Goal: Information Seeking & Learning: Understand process/instructions

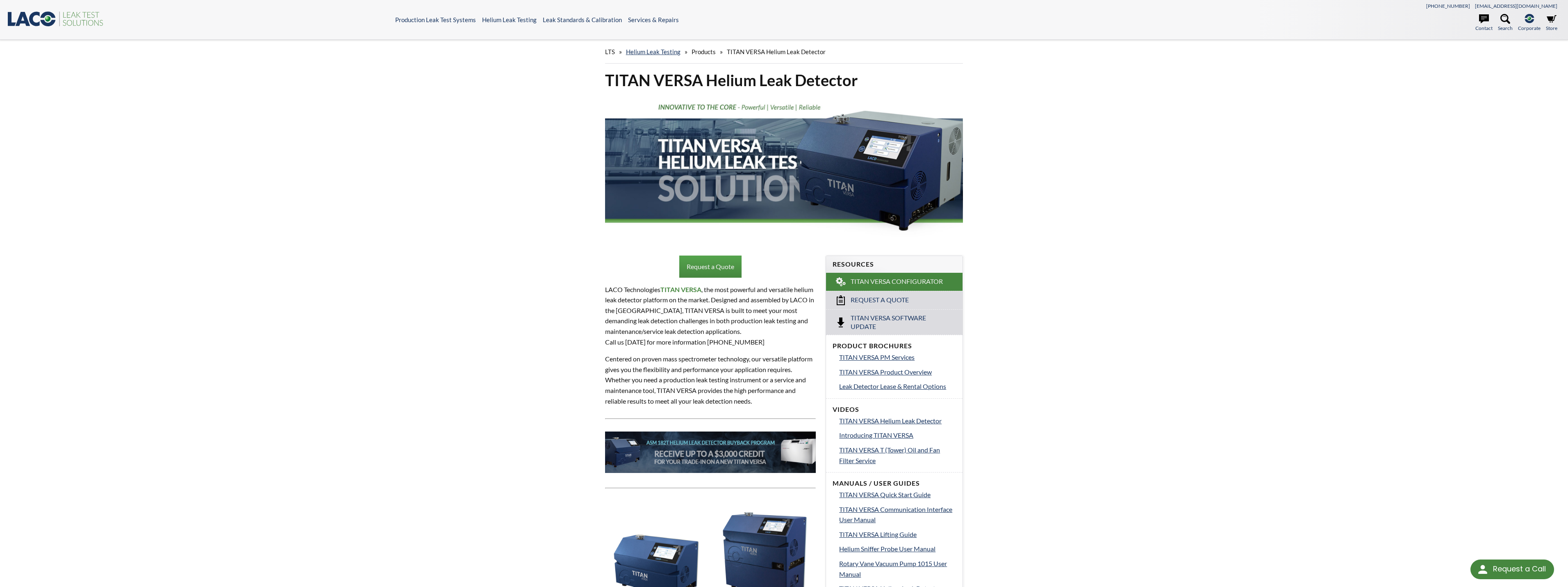
select select "Language Translate Widget"
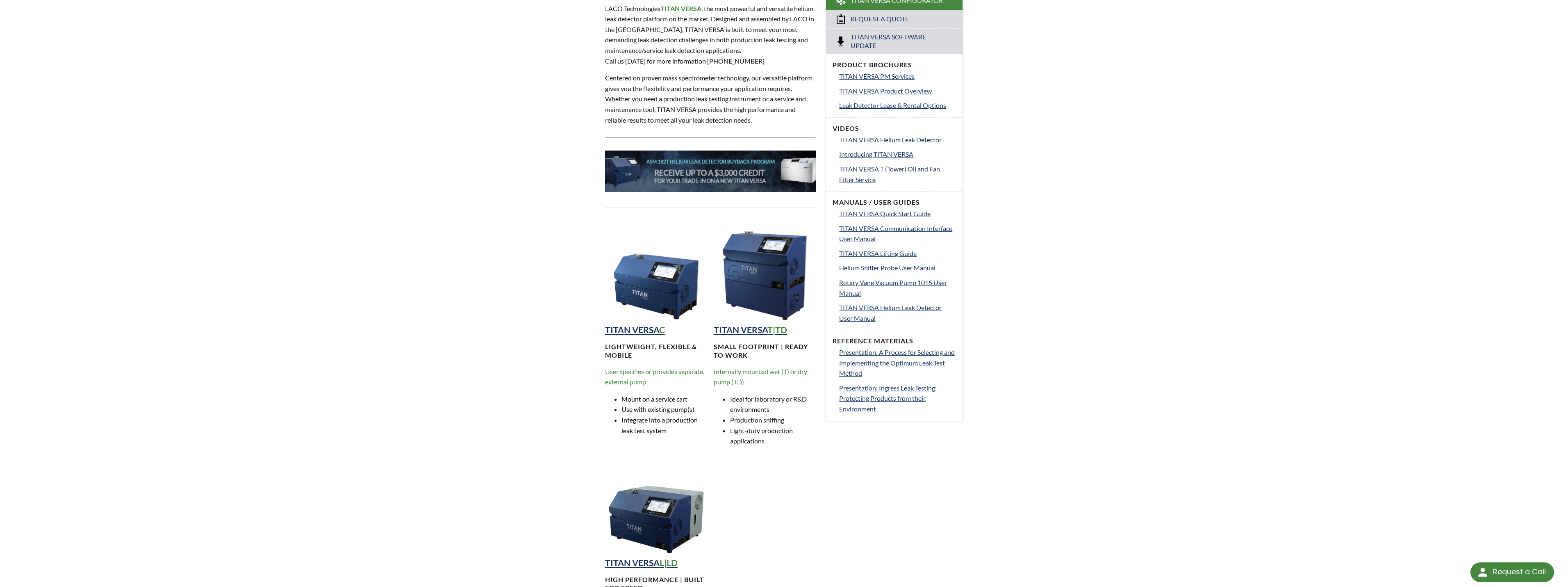
scroll to position [287, 0]
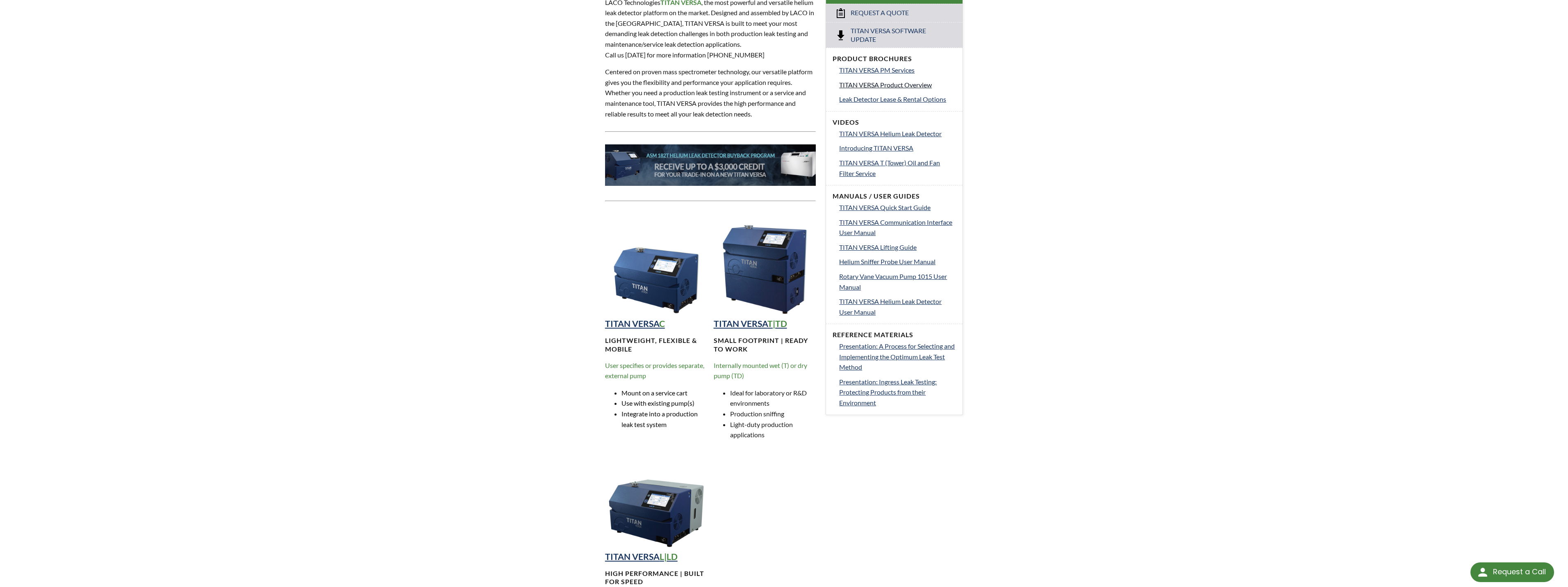
click at [923, 84] on span "TITAN VERSA Product Overview" at bounding box center [885, 84] width 93 height 8
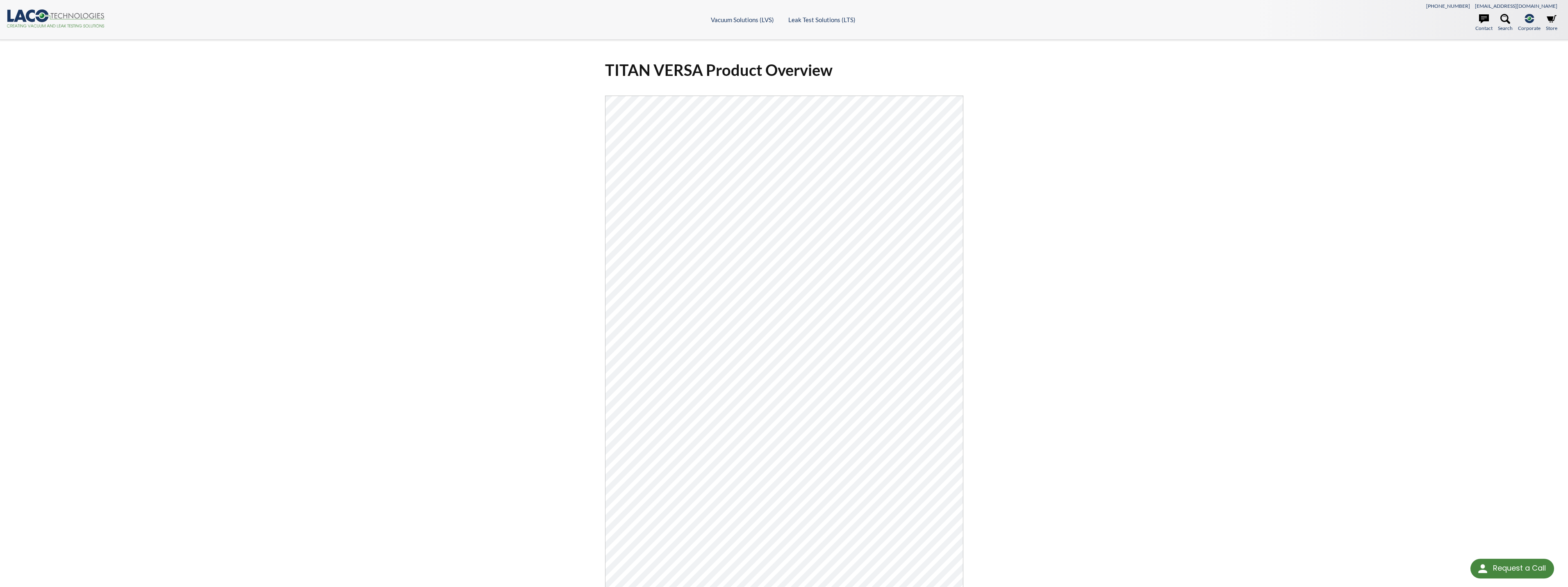
select select "Language Translate Widget"
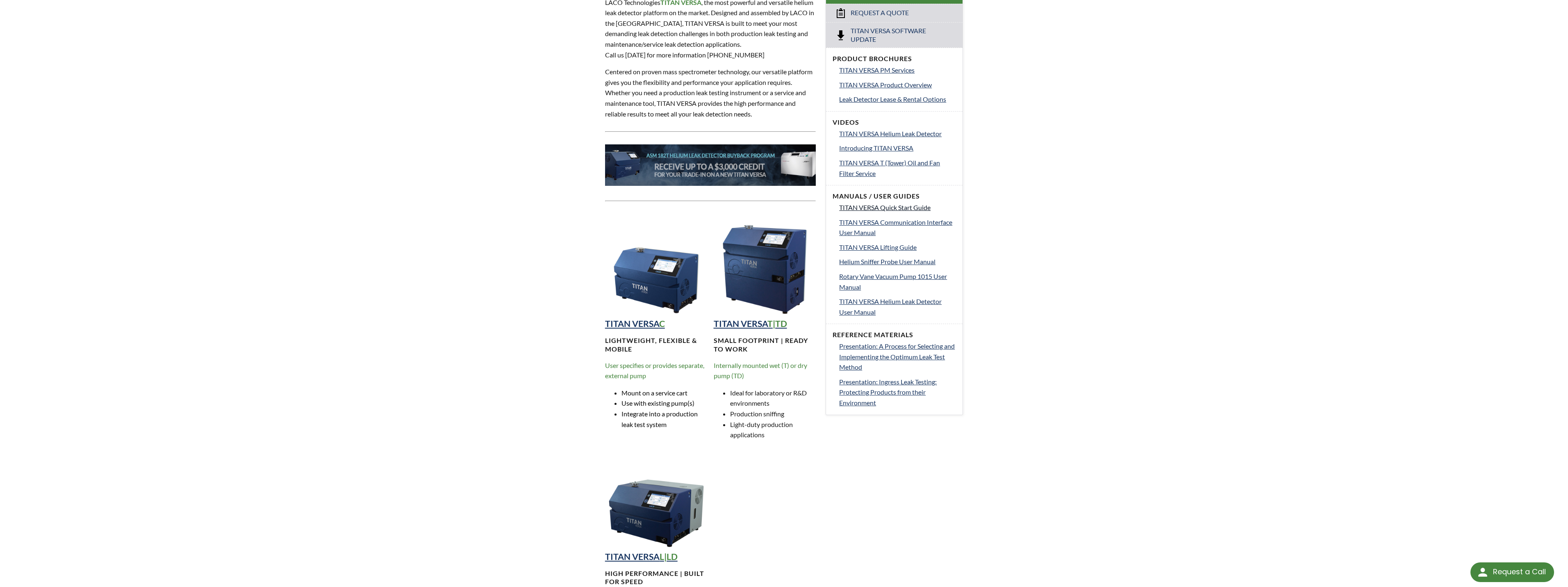
click at [909, 207] on span "TITAN VERSA Quick Start Guide" at bounding box center [885, 207] width 92 height 8
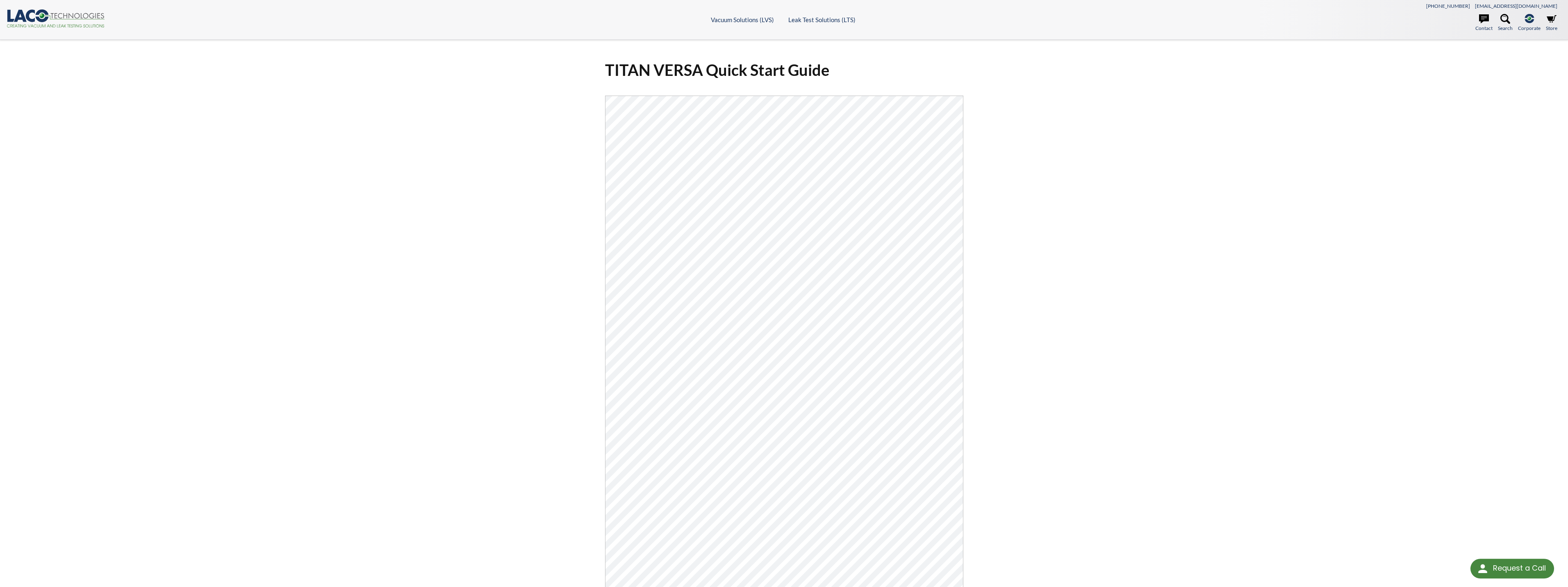
select select "Language Translate Widget"
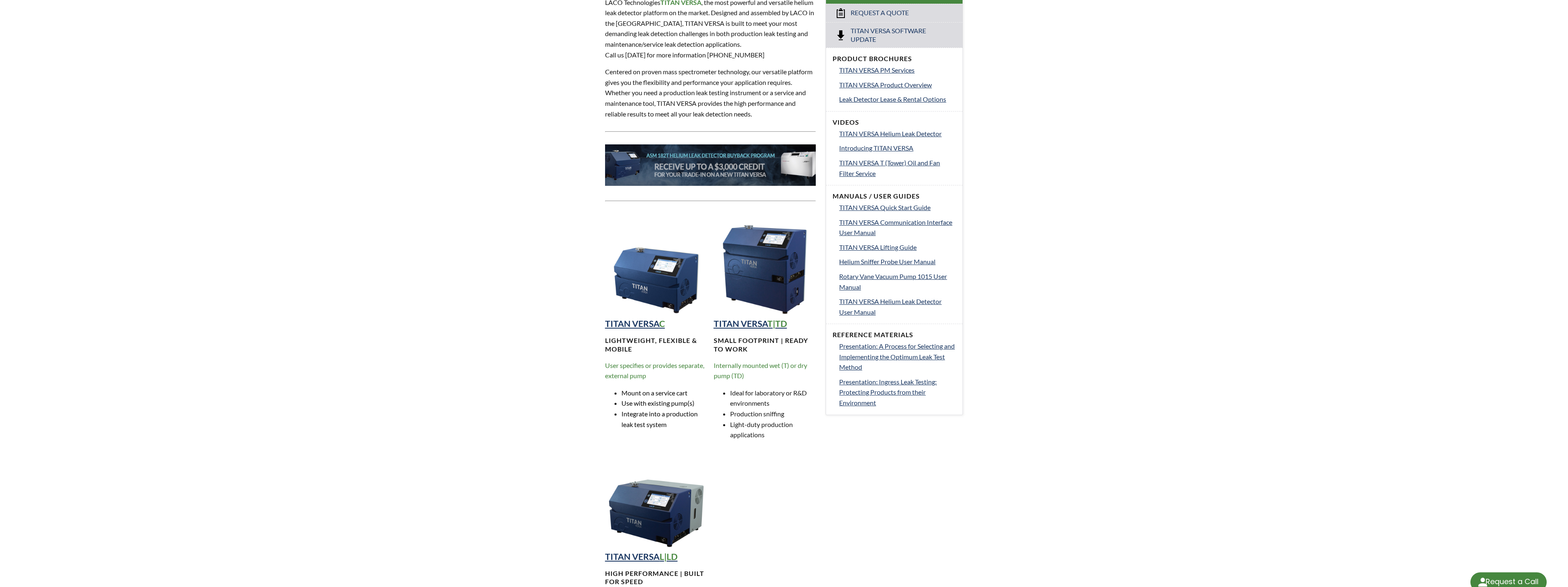
select select "Language Translate Widget"
click at [914, 134] on span "TITAN VERSA Helium Leak Detector" at bounding box center [890, 133] width 103 height 8
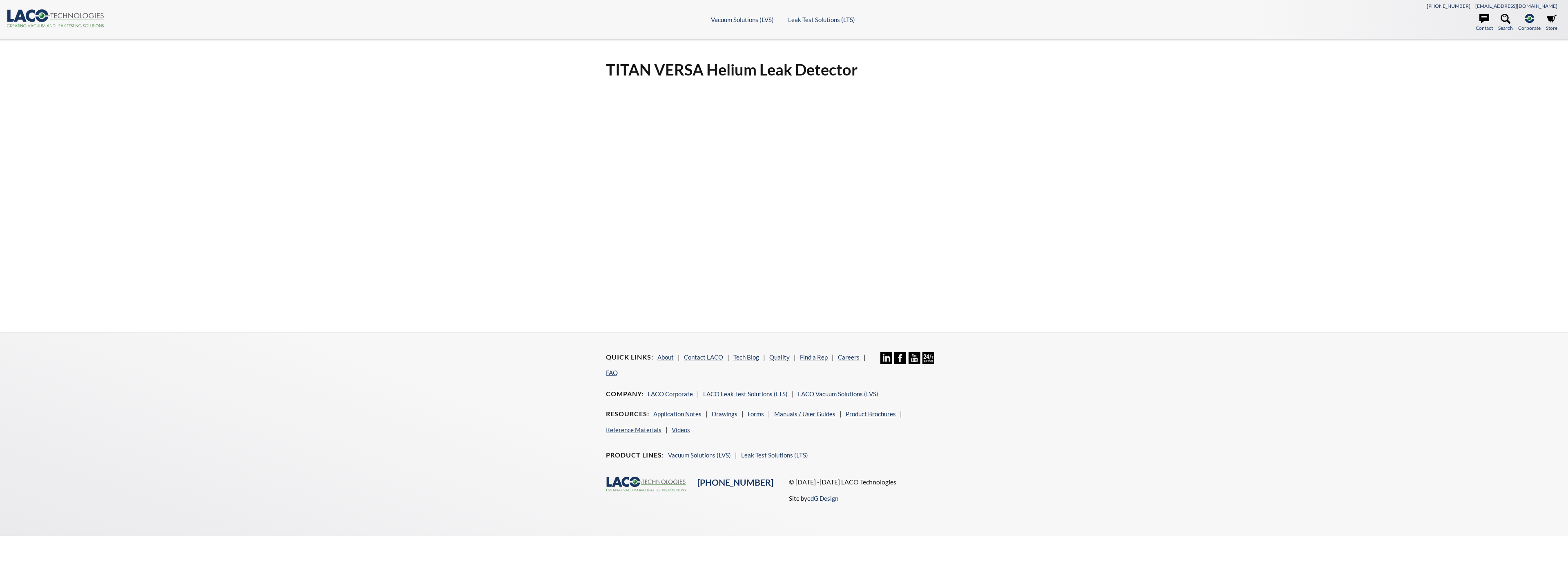
select select "Language Translate Widget"
click at [1505, 292] on div "TITAN VERSA Helium Leak Detector" at bounding box center [784, 186] width 1568 height 293
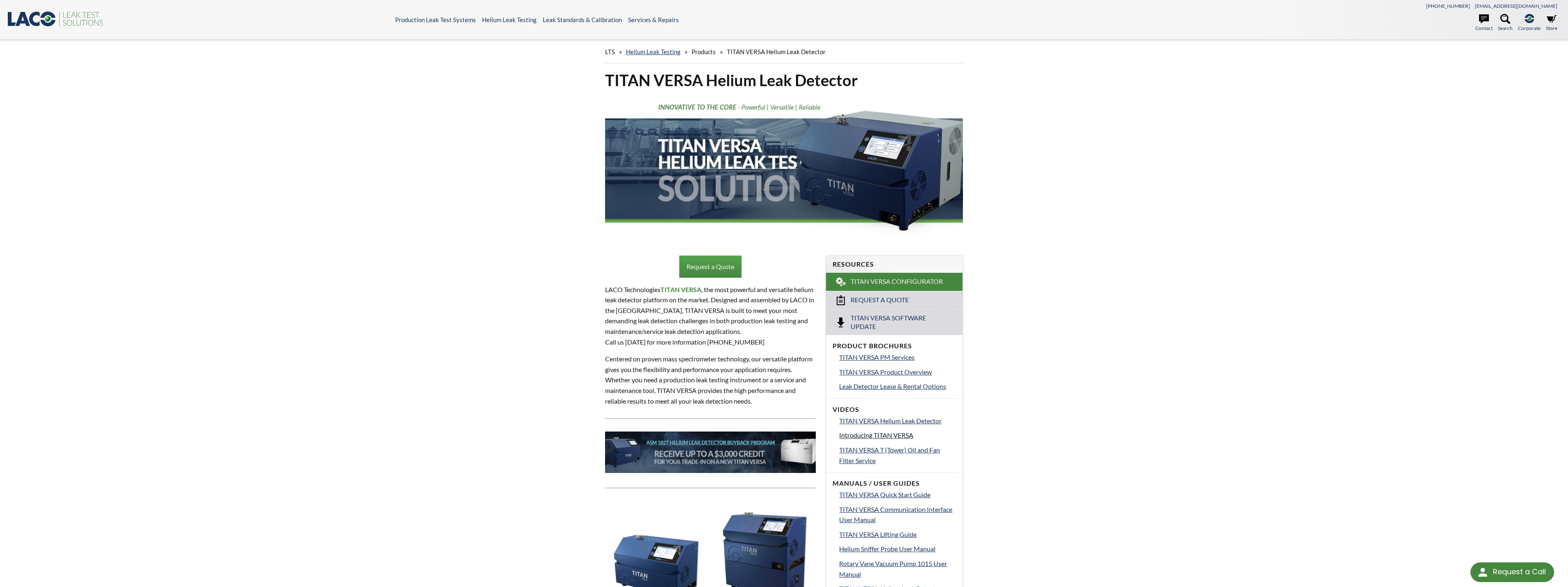
click at [907, 435] on span "Introducing TITAN VERSA" at bounding box center [876, 435] width 74 height 8
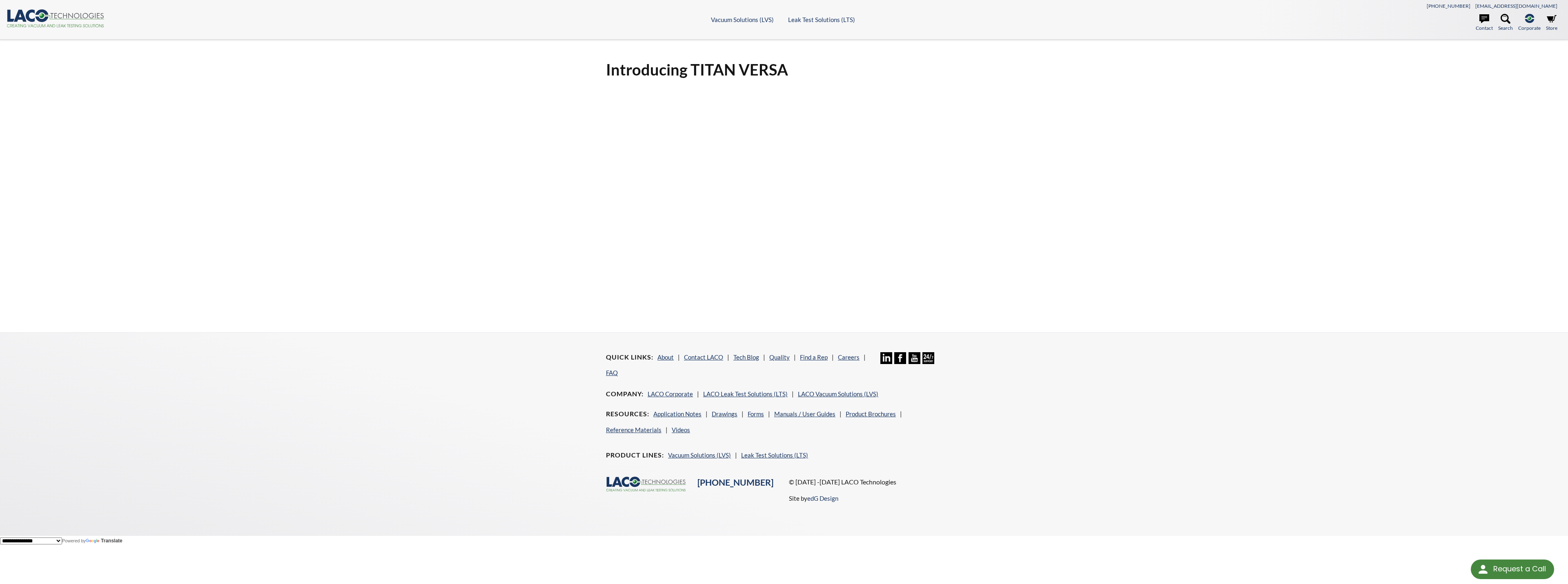
click at [1163, 204] on div "Introducing TITAN VERSA" at bounding box center [784, 186] width 1568 height 293
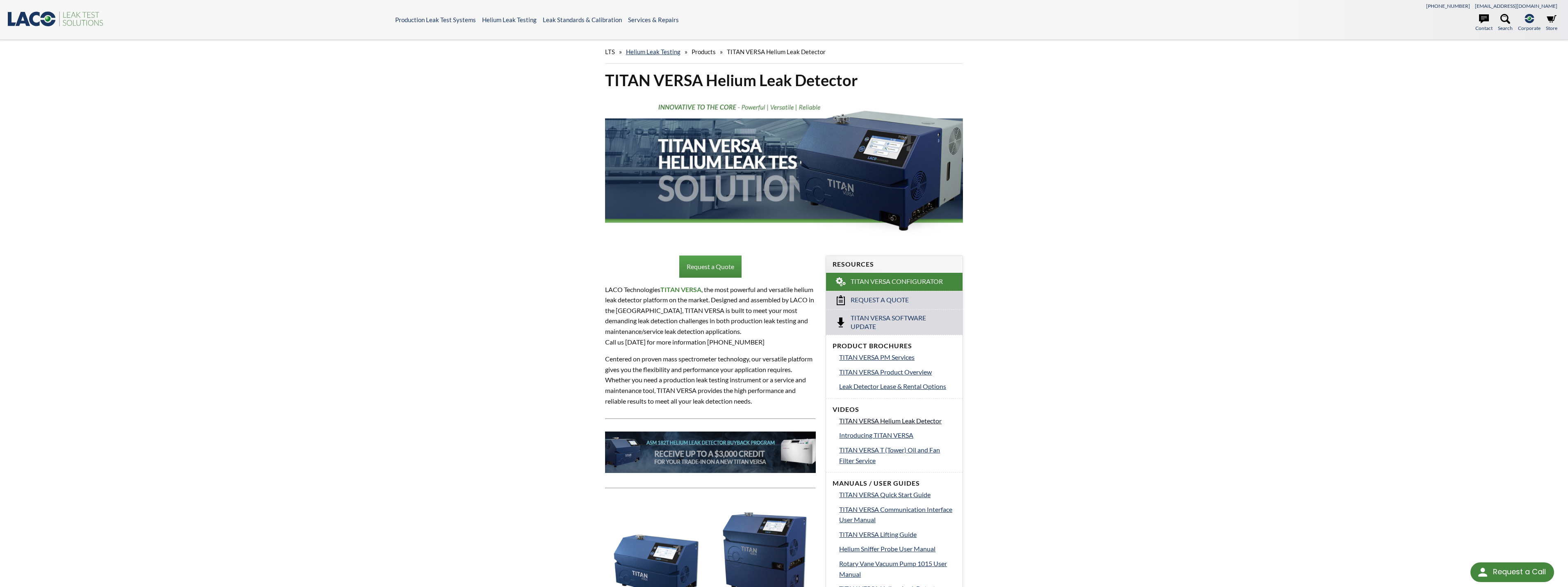
click at [910, 421] on span "TITAN VERSA Helium Leak Detector" at bounding box center [890, 421] width 103 height 8
click at [894, 549] on span "Helium Sniffer Probe User Manual" at bounding box center [887, 548] width 97 height 8
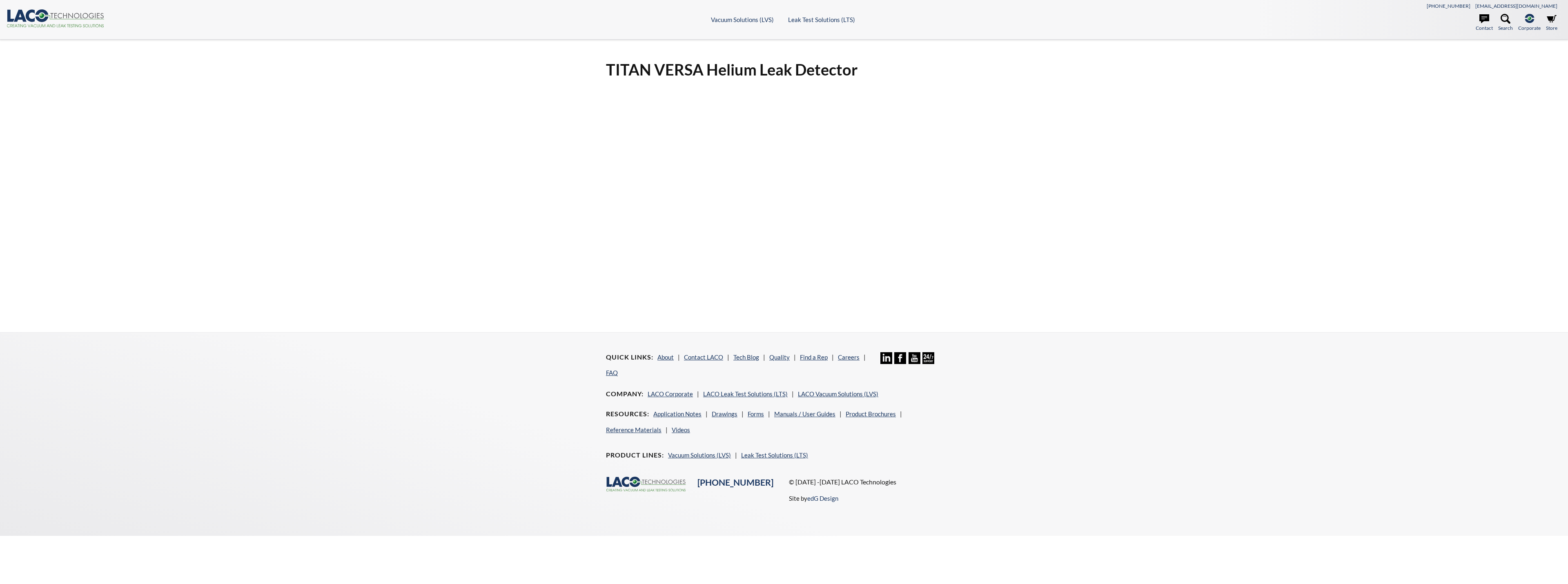
select select "Language Translate Widget"
